Goal: Task Accomplishment & Management: Manage account settings

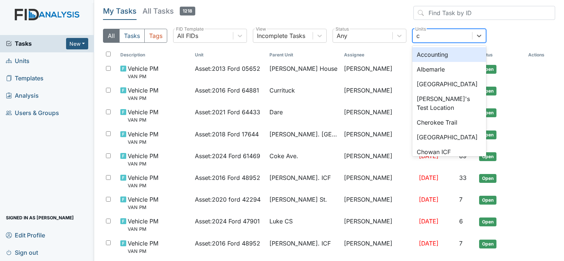
type input "co"
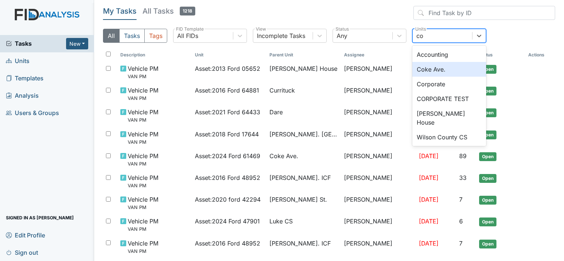
click at [438, 69] on div "Coke Ave." at bounding box center [449, 69] width 74 height 15
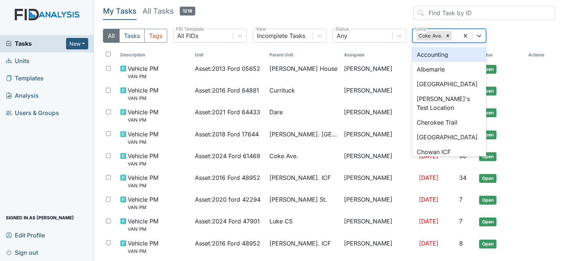
click at [426, 32] on div "Coke Ave." at bounding box center [429, 36] width 27 height 10
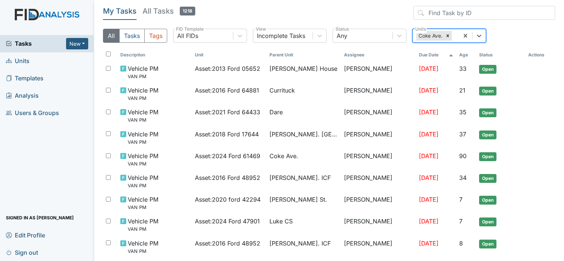
click at [426, 35] on div "Coke Ave." at bounding box center [429, 36] width 27 height 10
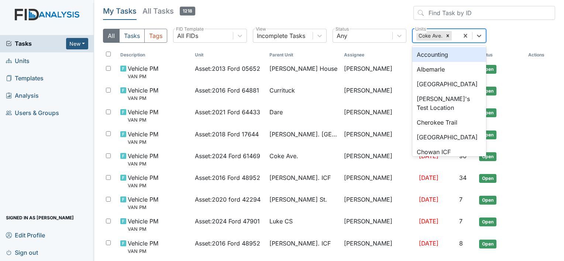
click at [426, 35] on div "Coke Ave." at bounding box center [429, 36] width 27 height 10
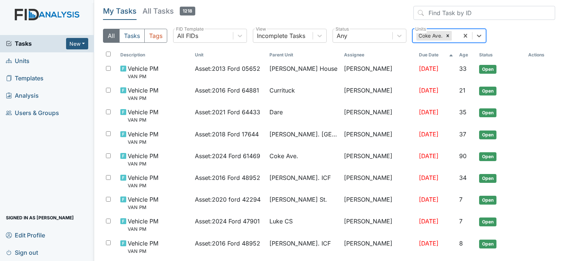
click at [426, 35] on div "Coke Ave." at bounding box center [429, 36] width 27 height 10
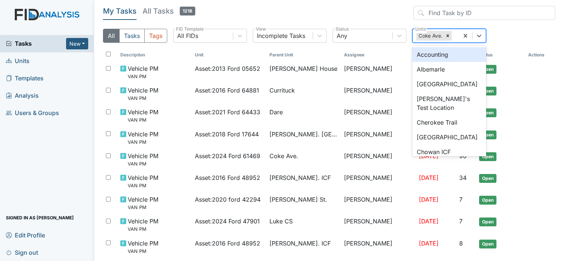
click at [426, 35] on div "Coke Ave." at bounding box center [429, 36] width 27 height 10
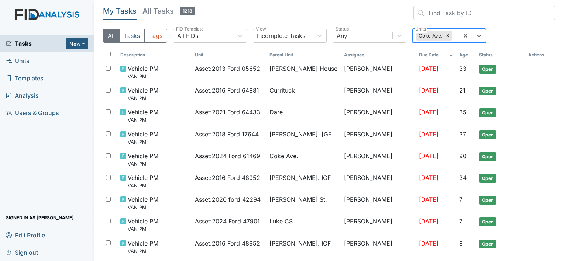
click at [426, 35] on div "Coke Ave." at bounding box center [429, 36] width 27 height 10
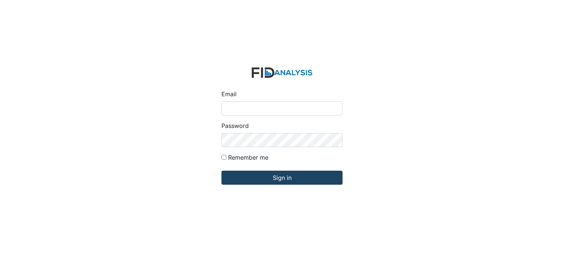
type input "[EMAIL_ADDRESS][DOMAIN_NAME]"
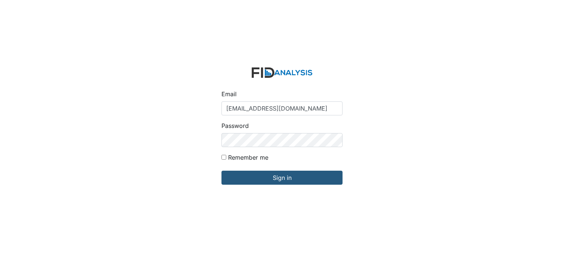
drag, startPoint x: 283, startPoint y: 174, endPoint x: 288, endPoint y: 211, distance: 37.6
click at [288, 211] on div "Email [EMAIL_ADDRESS][DOMAIN_NAME] Password Remember me Sign in" at bounding box center [282, 130] width 564 height 261
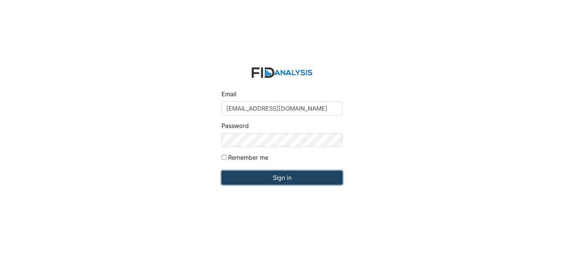
click at [276, 179] on input "Sign in" at bounding box center [281, 178] width 121 height 14
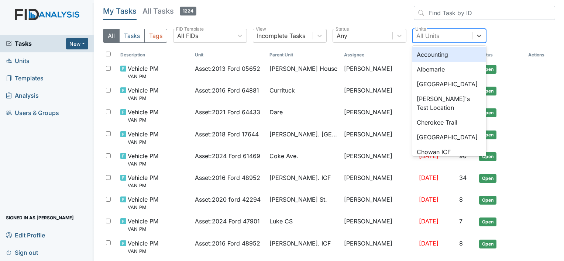
click at [417, 36] on div "All Units" at bounding box center [427, 35] width 23 height 9
type input "co"
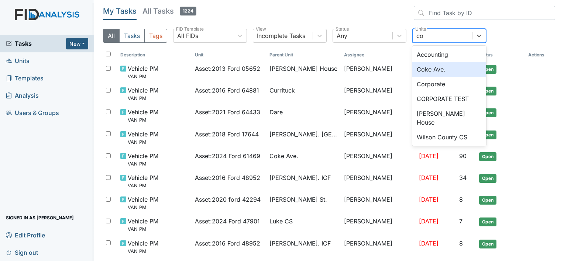
click at [426, 69] on div "Coke Ave." at bounding box center [449, 69] width 74 height 15
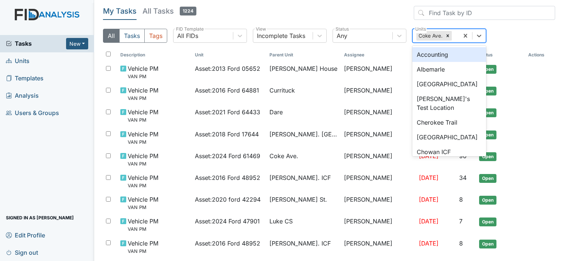
click at [430, 35] on div "Coke Ave." at bounding box center [429, 36] width 27 height 10
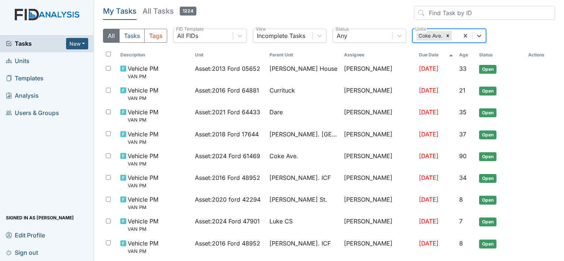
click at [430, 35] on div "Coke Ave." at bounding box center [429, 36] width 27 height 10
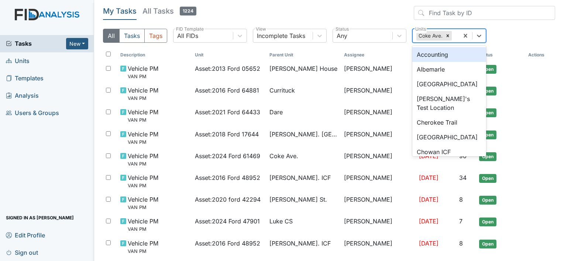
click at [430, 35] on div "Coke Ave." at bounding box center [429, 36] width 27 height 10
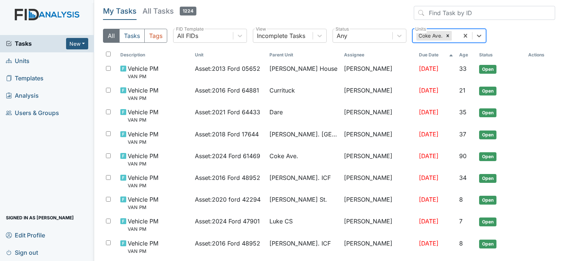
click at [430, 35] on div "Coke Ave." at bounding box center [429, 36] width 27 height 10
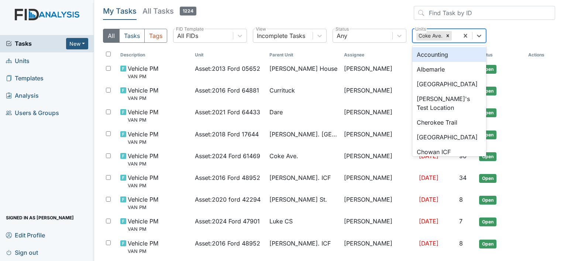
click at [430, 35] on div "Coke Ave." at bounding box center [429, 36] width 27 height 10
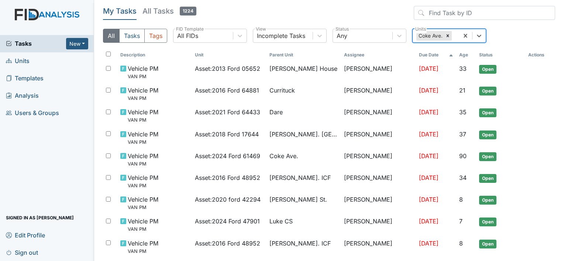
click at [430, 35] on div "Coke Ave." at bounding box center [429, 36] width 27 height 10
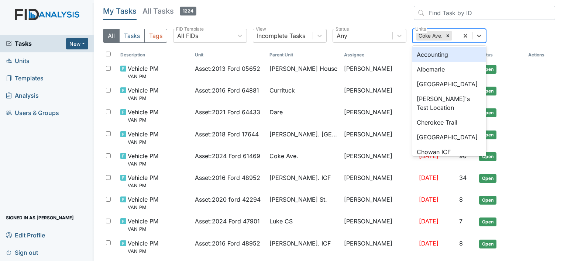
click at [430, 35] on div "Coke Ave." at bounding box center [429, 36] width 27 height 10
